Goal: Find specific page/section: Find specific page/section

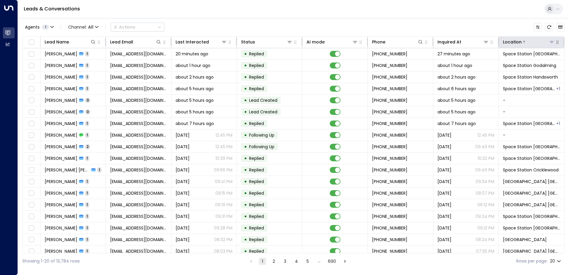
click at [549, 42] on icon at bounding box center [551, 42] width 5 height 5
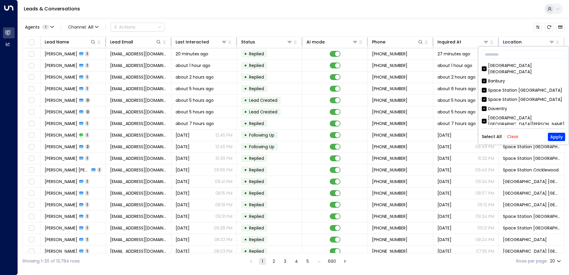
click at [511, 136] on button "Clear" at bounding box center [513, 136] width 12 height 5
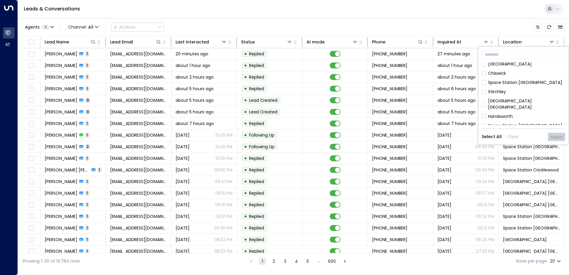
scroll to position [149, 0]
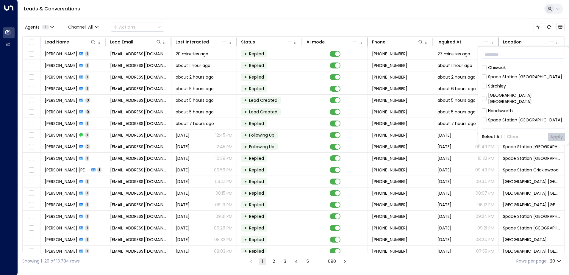
click at [488, 92] on div "[GEOGRAPHIC_DATA] [GEOGRAPHIC_DATA]" at bounding box center [526, 98] width 77 height 12
click at [554, 136] on button "Apply" at bounding box center [556, 137] width 17 height 8
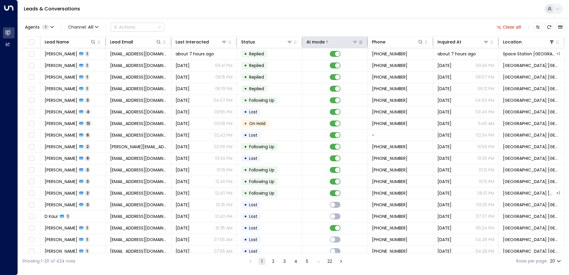
click at [354, 44] on button at bounding box center [355, 42] width 6 height 6
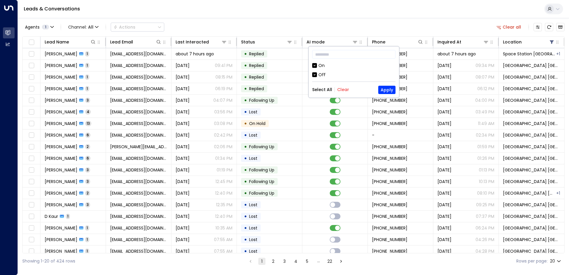
click at [320, 74] on div "Off" at bounding box center [321, 75] width 7 height 6
click at [389, 91] on button "Apply" at bounding box center [386, 90] width 17 height 8
